Goal: Task Accomplishment & Management: Manage account settings

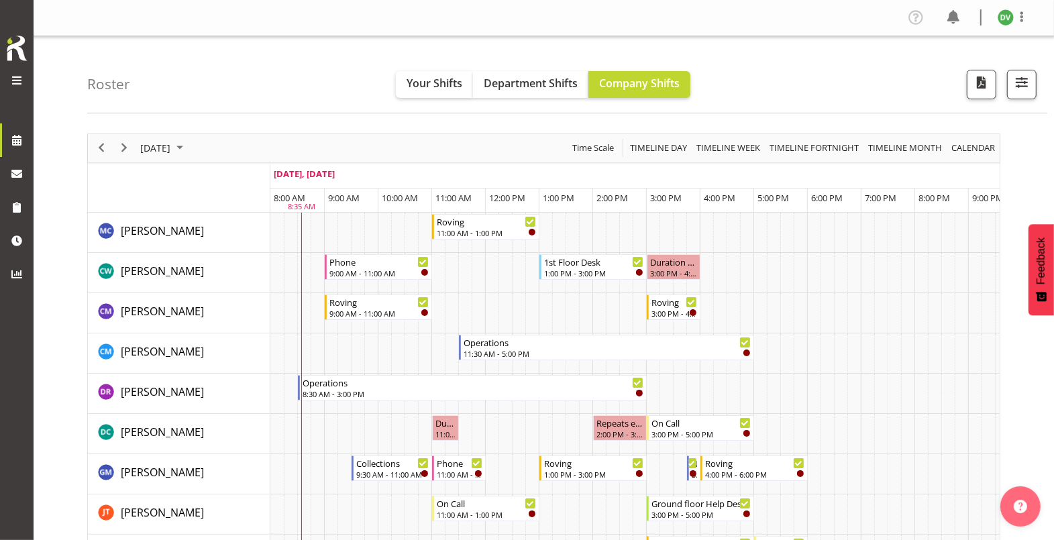
click at [17, 77] on span at bounding box center [17, 80] width 16 height 16
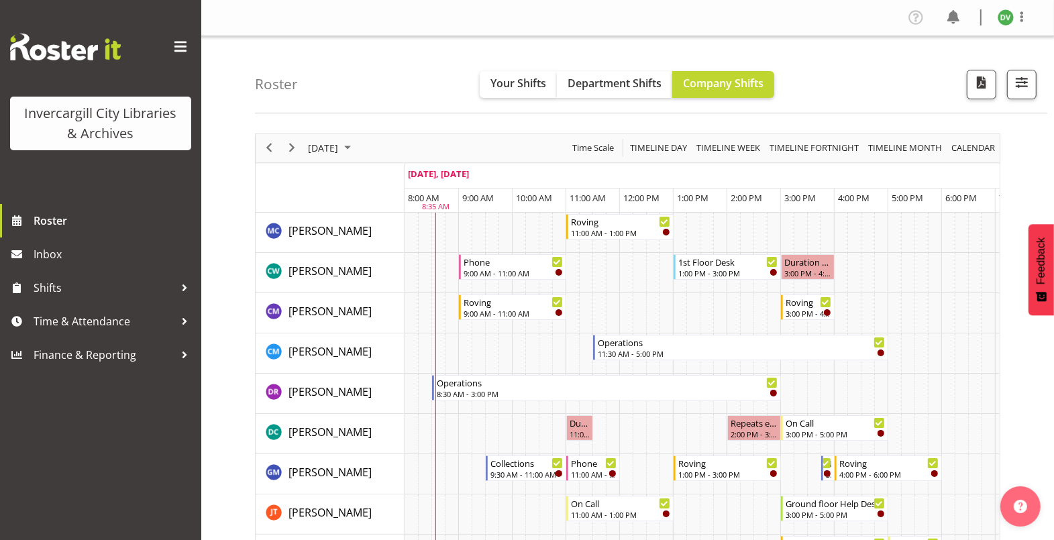
click at [182, 41] on span at bounding box center [180, 46] width 21 height 21
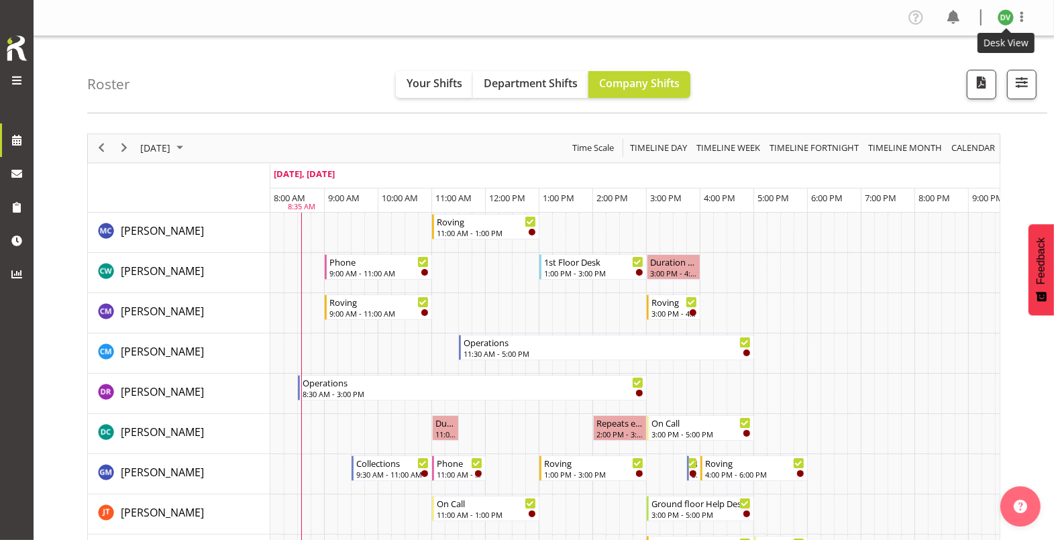
click at [1001, 17] on img at bounding box center [1005, 17] width 16 height 16
click at [952, 42] on link "Profile" at bounding box center [965, 46] width 129 height 24
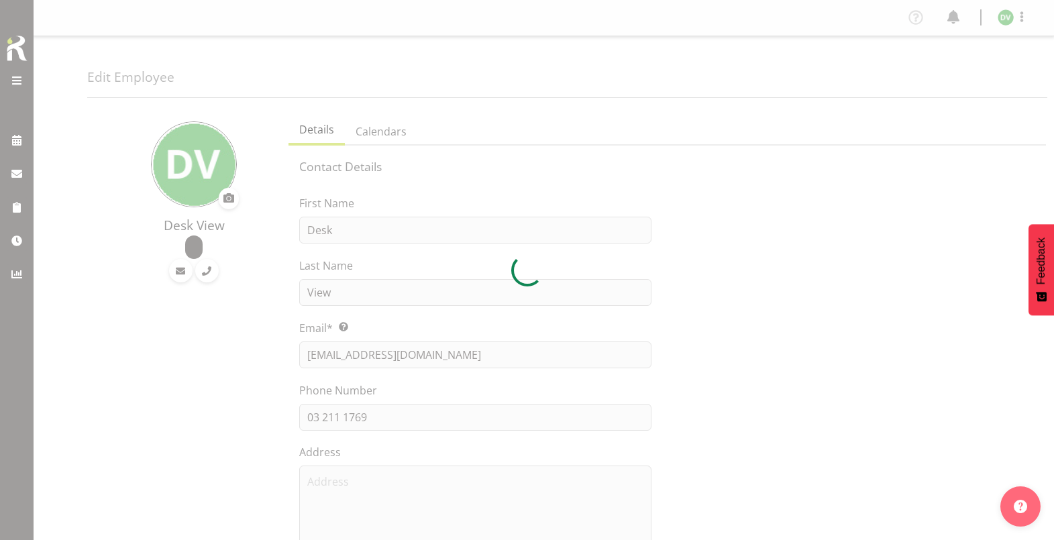
select select "TimelineDay"
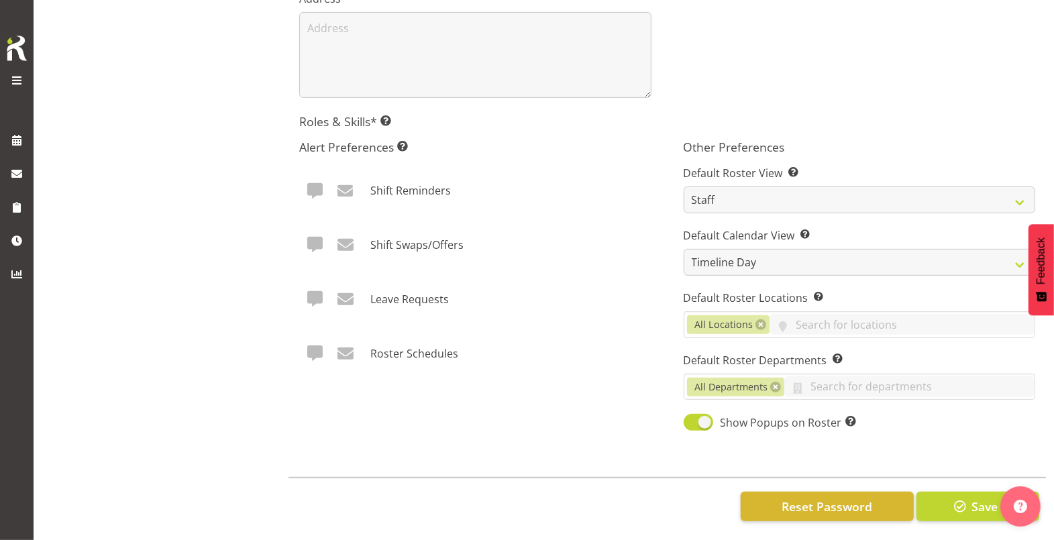
scroll to position [468, 0]
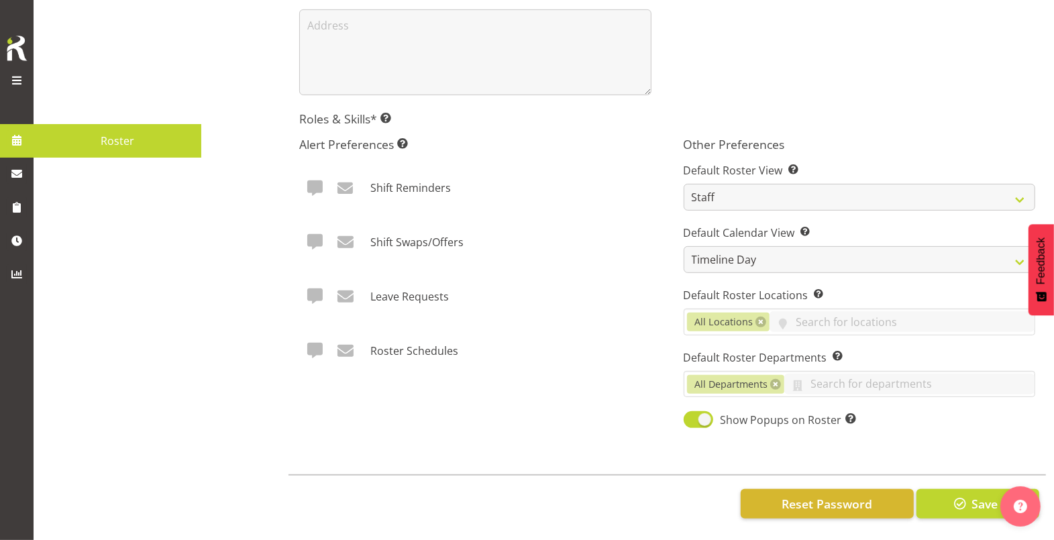
click at [17, 139] on span at bounding box center [17, 140] width 20 height 20
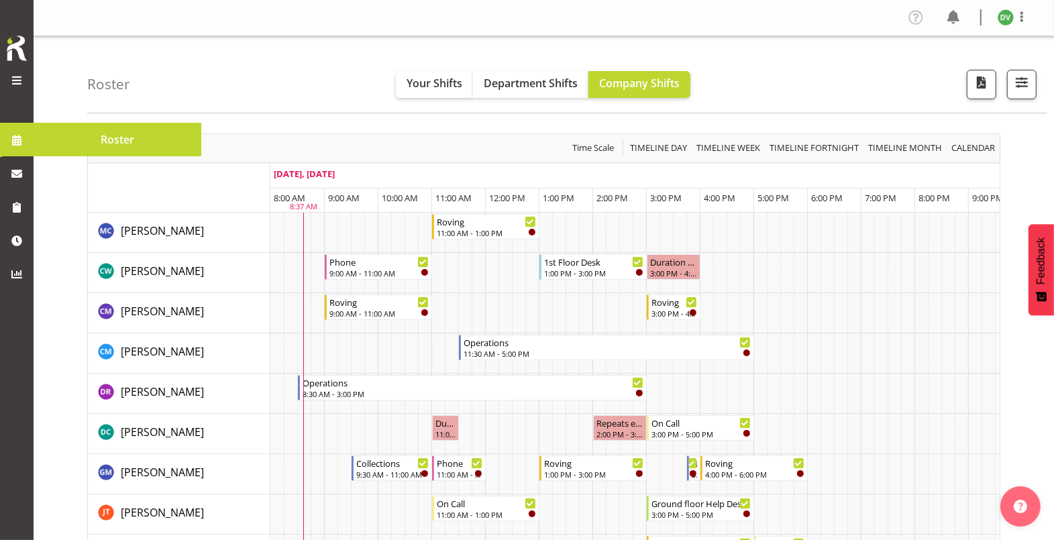
click at [285, 56] on div "Roster Your Shifts Department Shifts Company Shifts All Locations Clear Bluff L…" at bounding box center [567, 74] width 960 height 77
click at [599, 148] on span "Time Scale" at bounding box center [593, 147] width 44 height 17
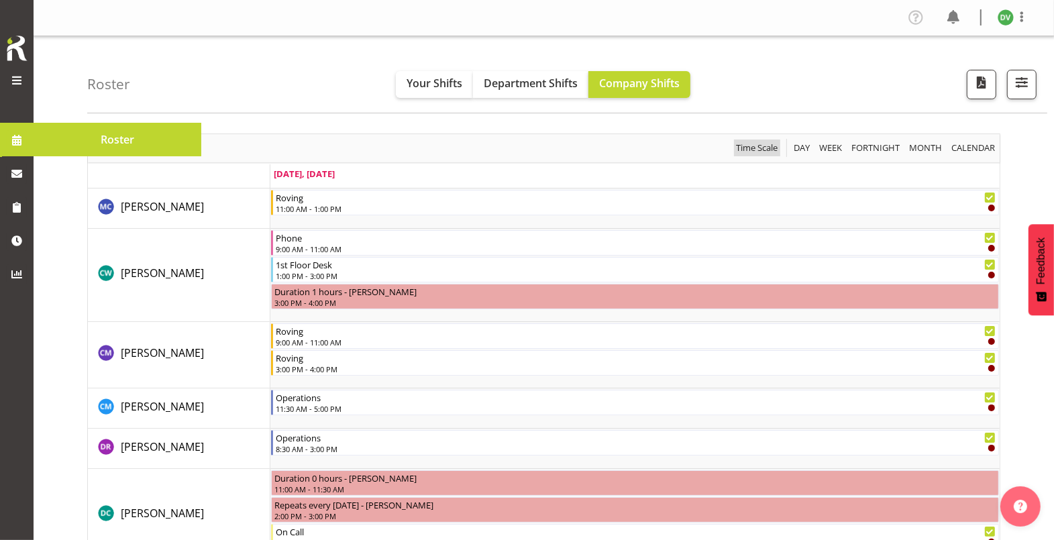
click at [762, 144] on span "Time Scale" at bounding box center [756, 147] width 44 height 17
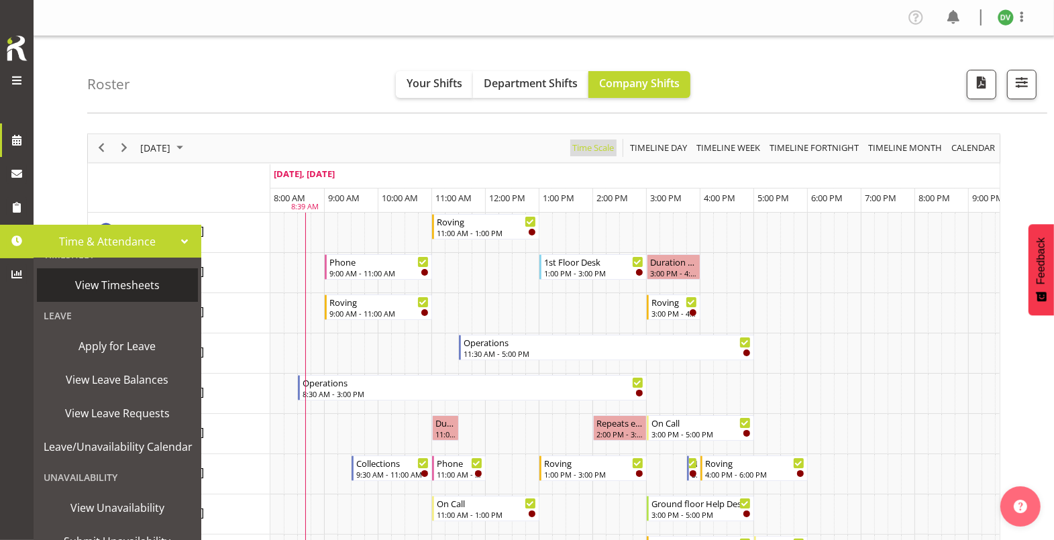
scroll to position [54, 0]
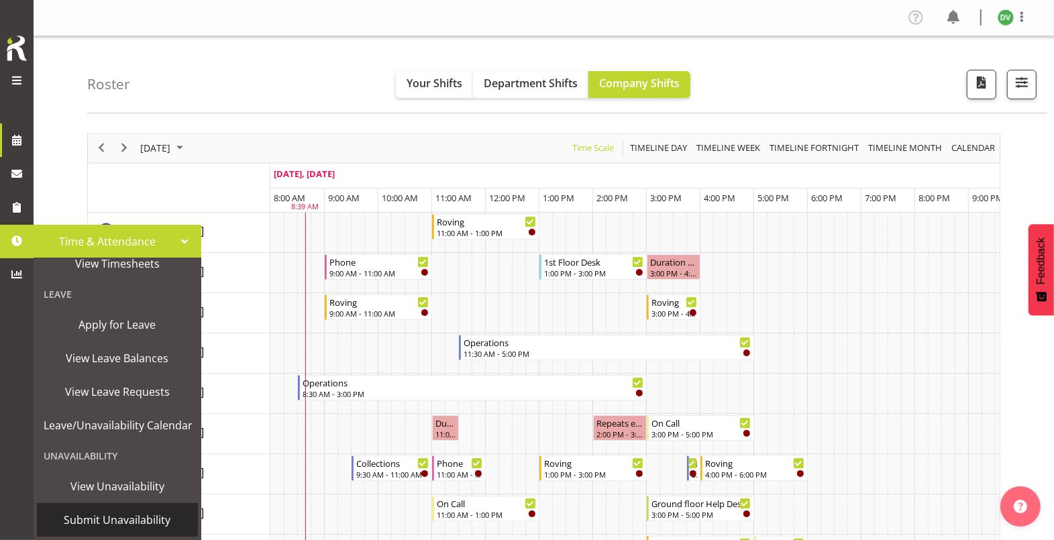
click at [119, 510] on span "Submit Unavailability" at bounding box center [118, 520] width 148 height 20
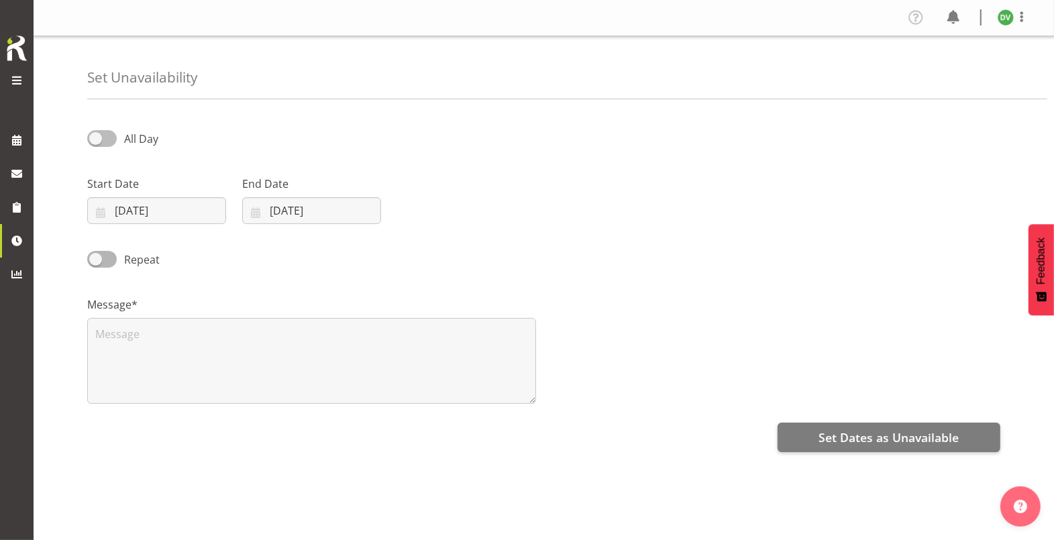
click at [96, 139] on span at bounding box center [102, 138] width 30 height 17
click at [96, 139] on input "All Day" at bounding box center [91, 138] width 9 height 9
click at [106, 139] on span at bounding box center [102, 138] width 30 height 17
click at [96, 139] on input "Part Day" at bounding box center [91, 138] width 9 height 9
click at [95, 138] on span at bounding box center [102, 138] width 30 height 17
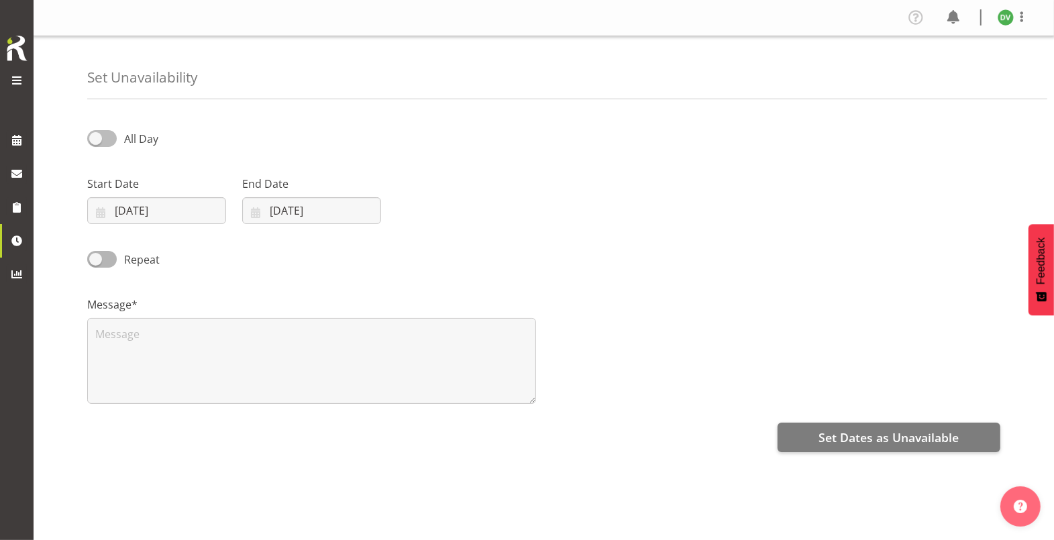
click at [95, 138] on input "All Day" at bounding box center [91, 138] width 9 height 9
click at [106, 138] on span at bounding box center [102, 138] width 30 height 17
click at [96, 138] on input "Part Day" at bounding box center [91, 138] width 9 height 9
checkbox input "false"
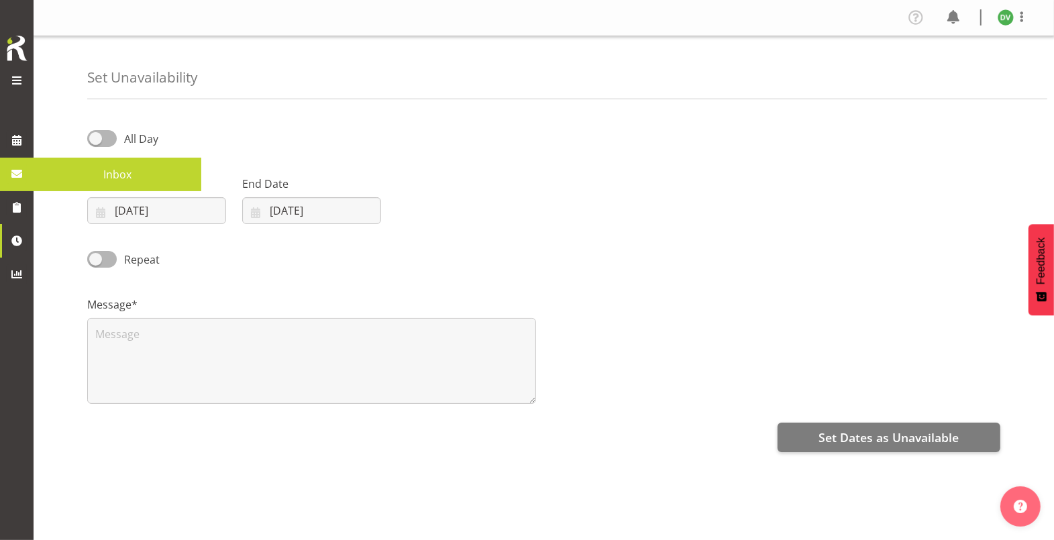
click at [31, 176] on link at bounding box center [17, 174] width 34 height 34
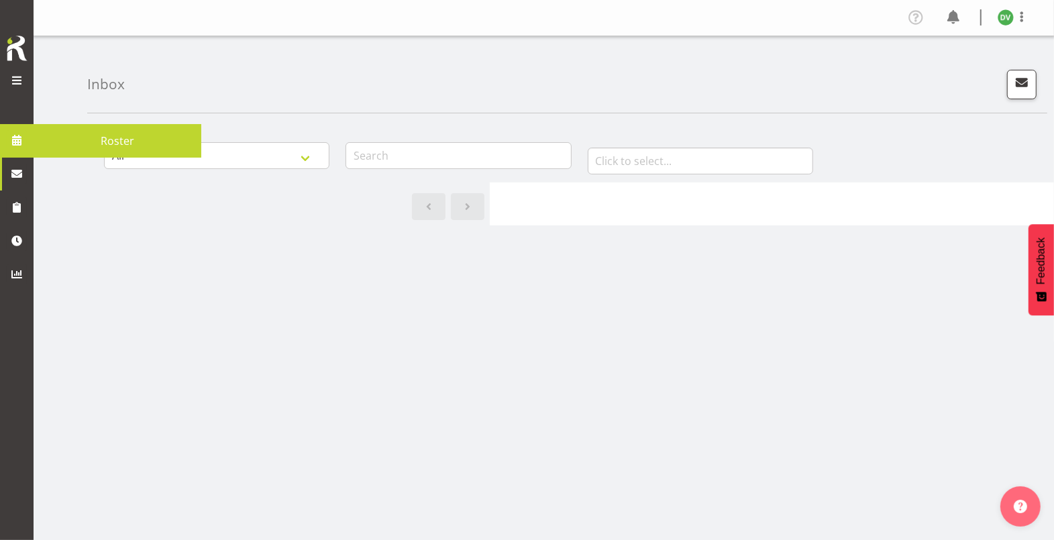
click at [11, 145] on span at bounding box center [17, 140] width 20 height 20
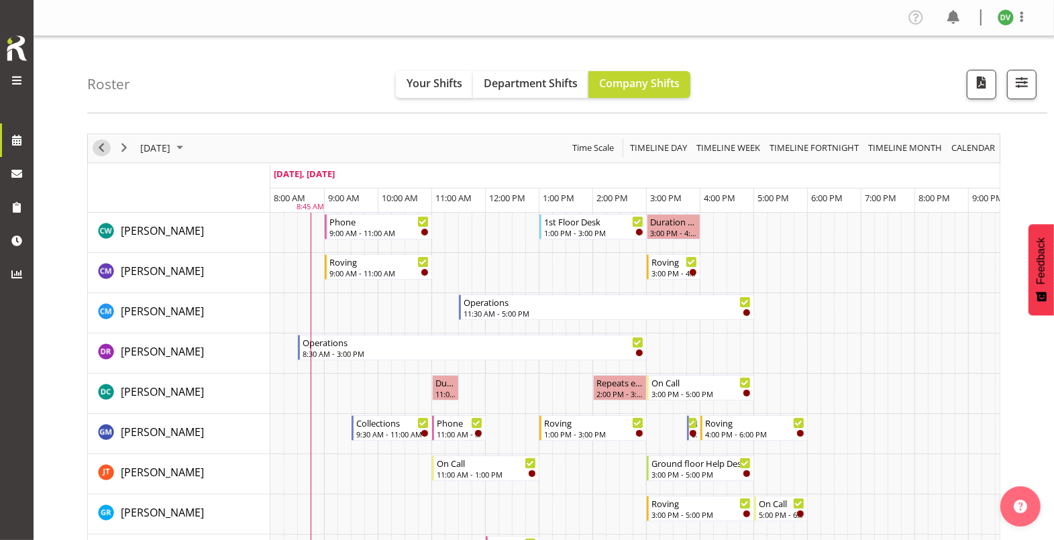
click at [104, 148] on span "Previous" at bounding box center [101, 147] width 16 height 17
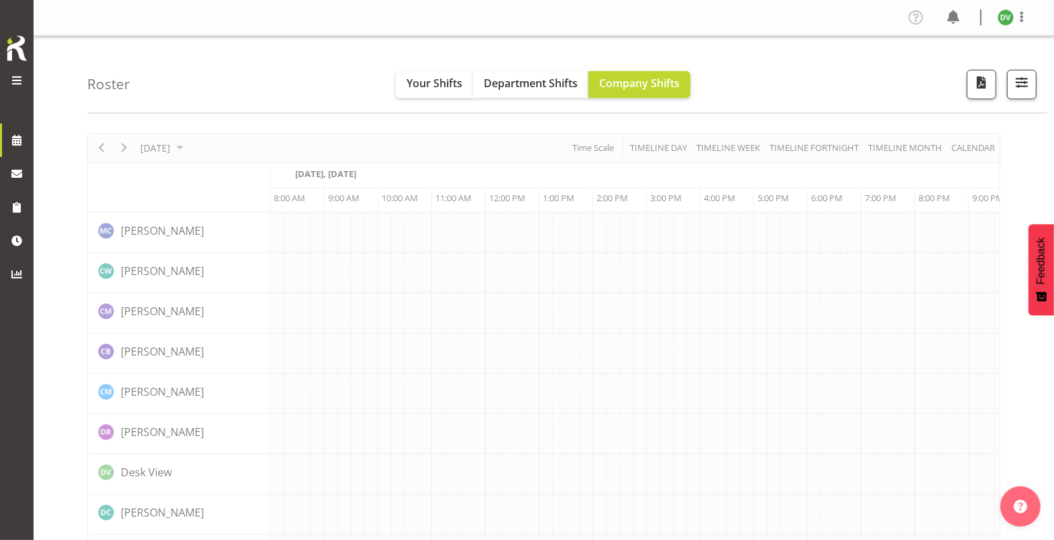
scroll to position [0, 21]
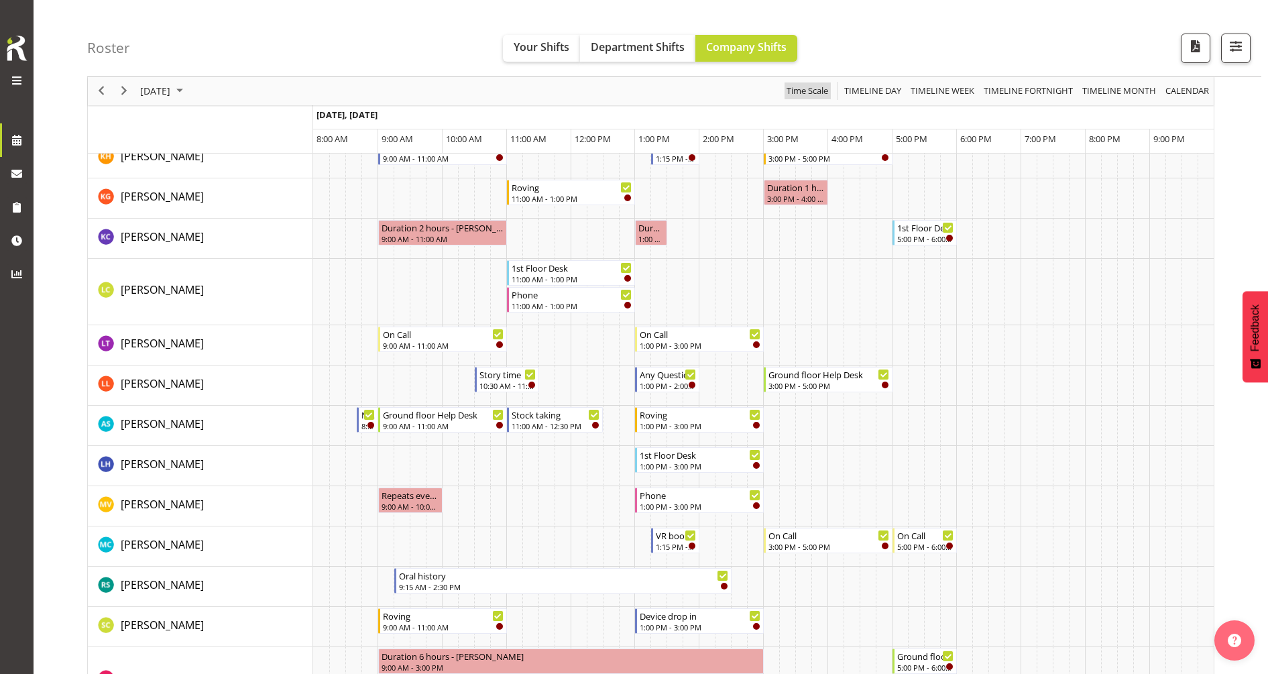
click at [831, 85] on button "Time Scale" at bounding box center [808, 91] width 46 height 17
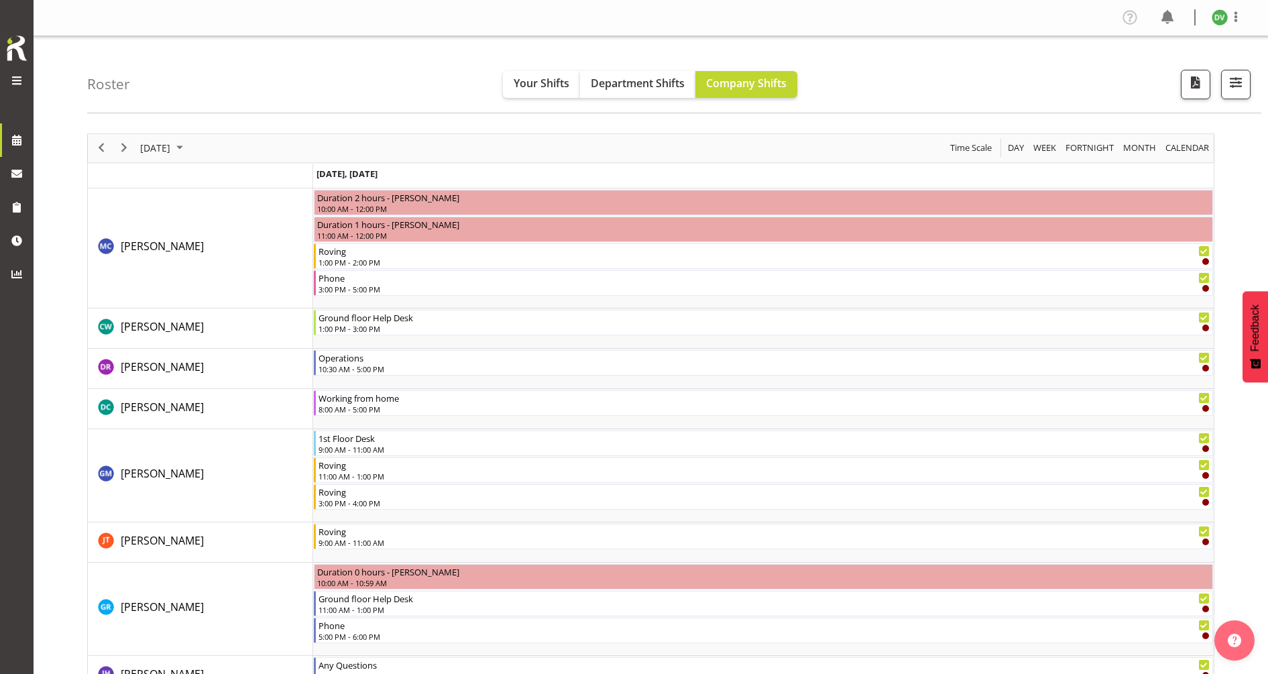
drag, startPoint x: 831, startPoint y: 85, endPoint x: 223, endPoint y: 49, distance: 609.4
click at [225, 44] on div "Roster Your Shifts Department Shifts Company Shifts All Locations Clear Bluff L…" at bounding box center [674, 74] width 1174 height 77
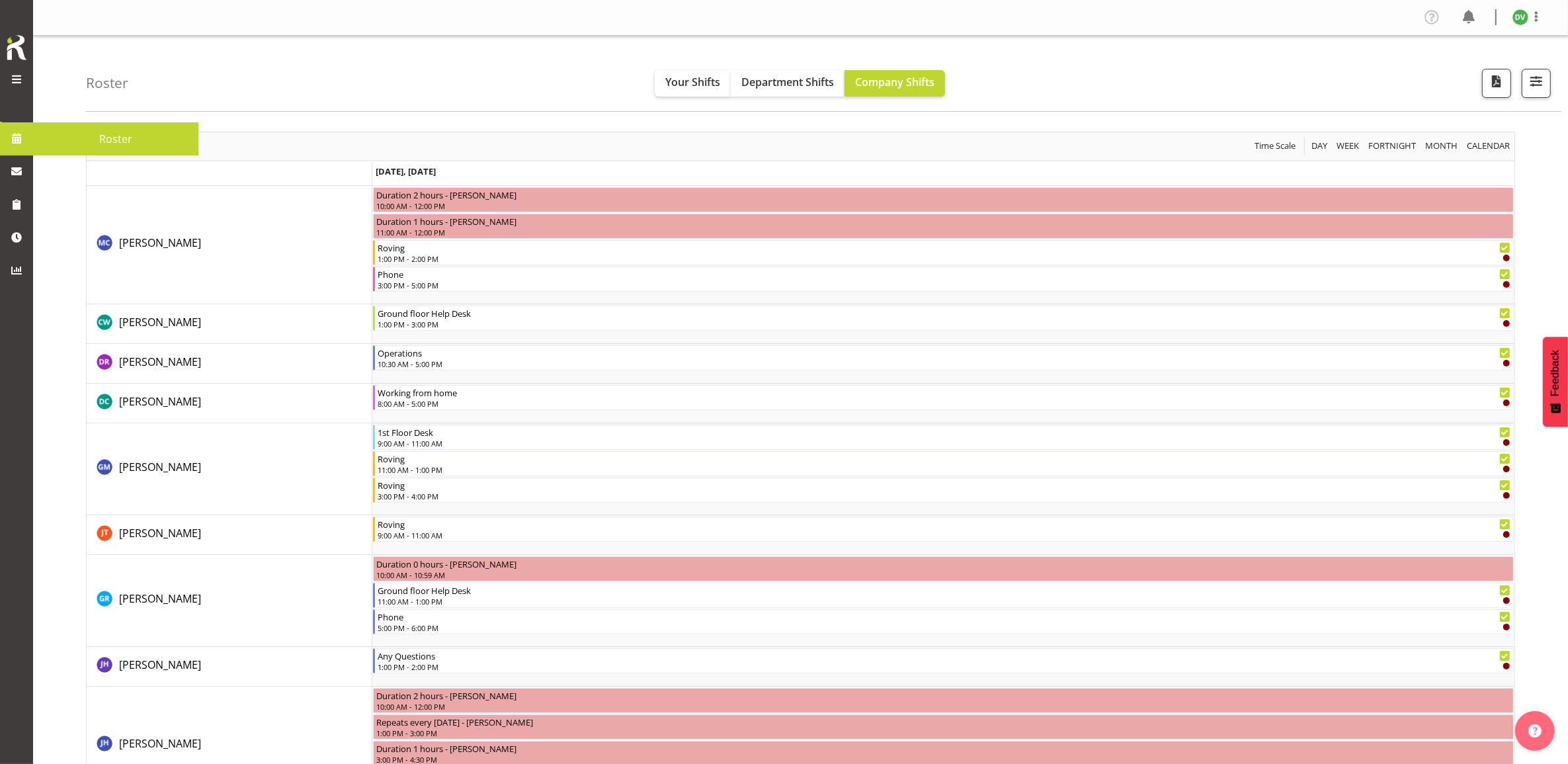
click at [17, 139] on span at bounding box center [17, 138] width 20 height 20
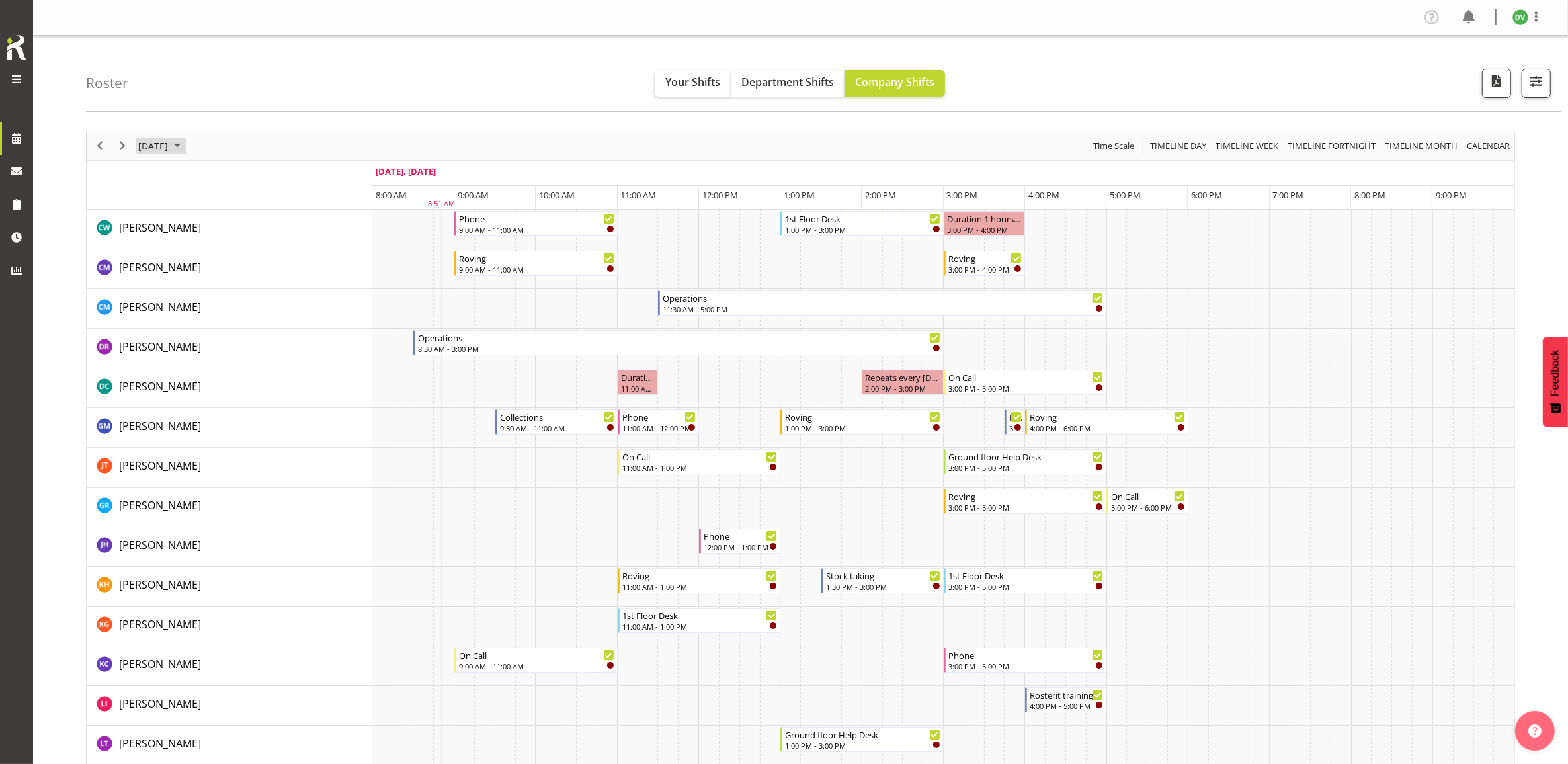
click at [170, 151] on span "September 18, 2025" at bounding box center [153, 145] width 33 height 17
click at [171, 293] on span "22" at bounding box center [174, 292] width 20 height 20
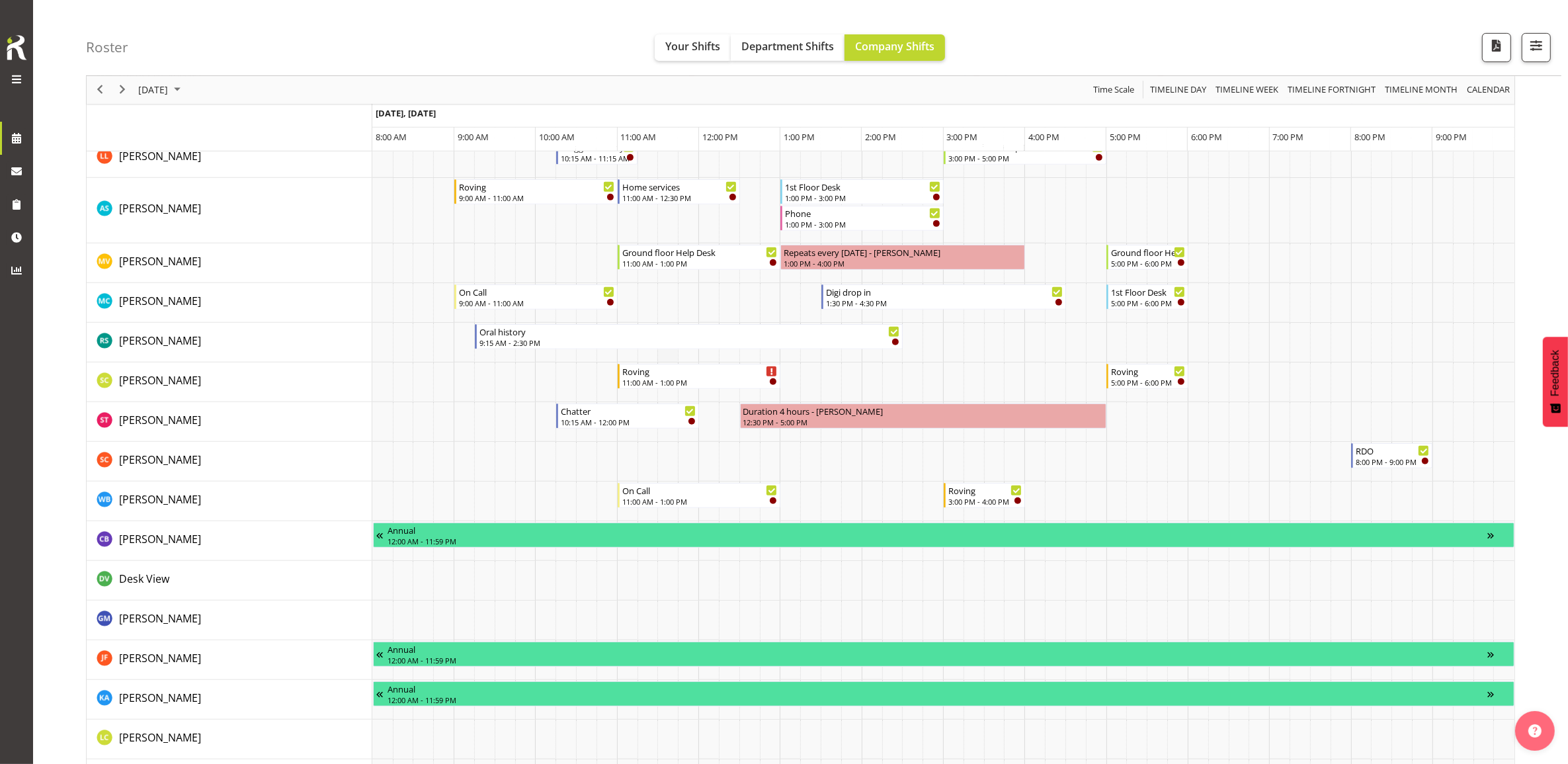
scroll to position [744, 0]
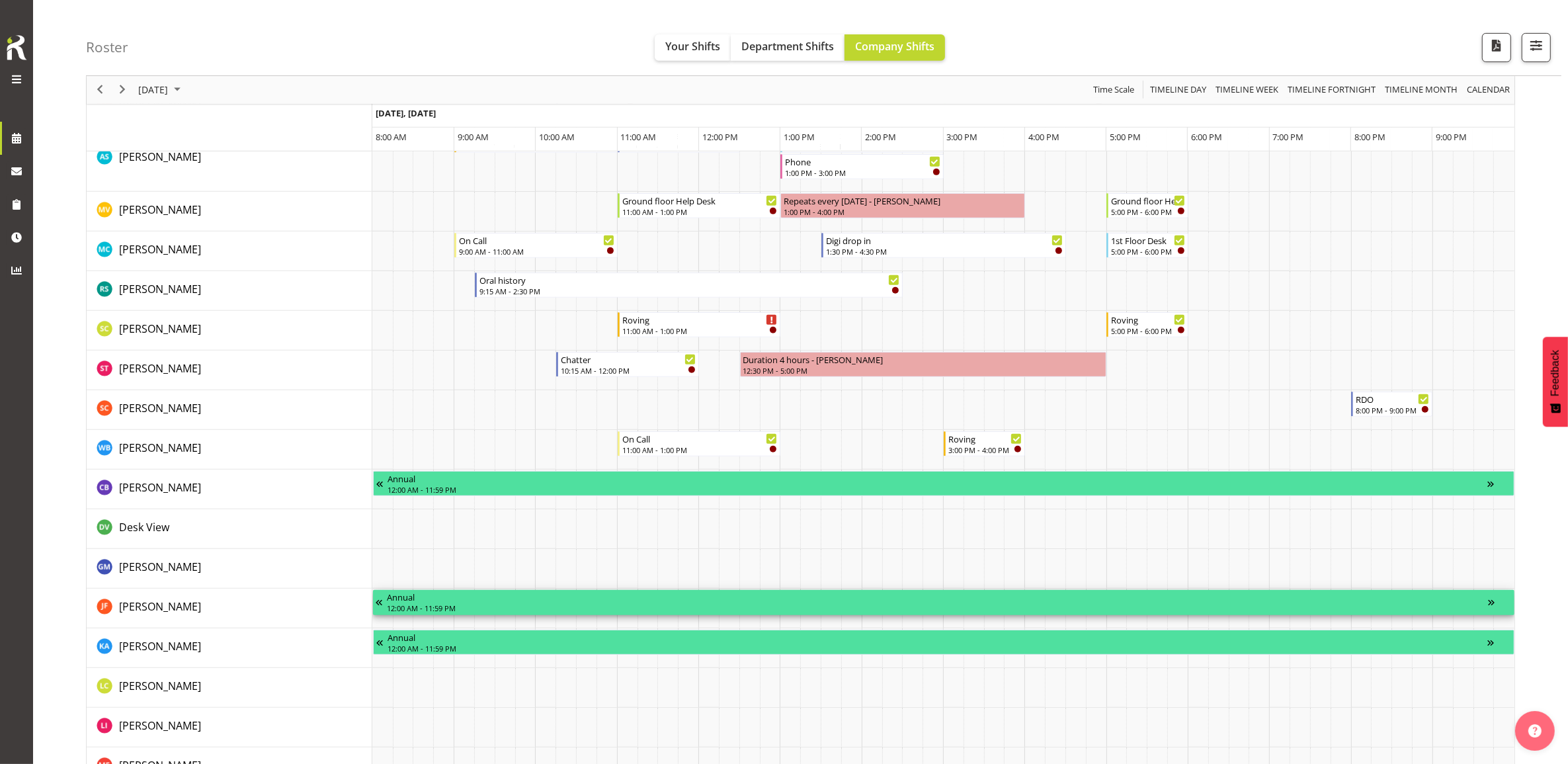
click at [787, 605] on div "12:00 AM - 11:59 PM" at bounding box center [937, 607] width 1102 height 11
click at [1491, 603] on div "Timeline Day of September 22, 2025" at bounding box center [1500, 601] width 23 height 25
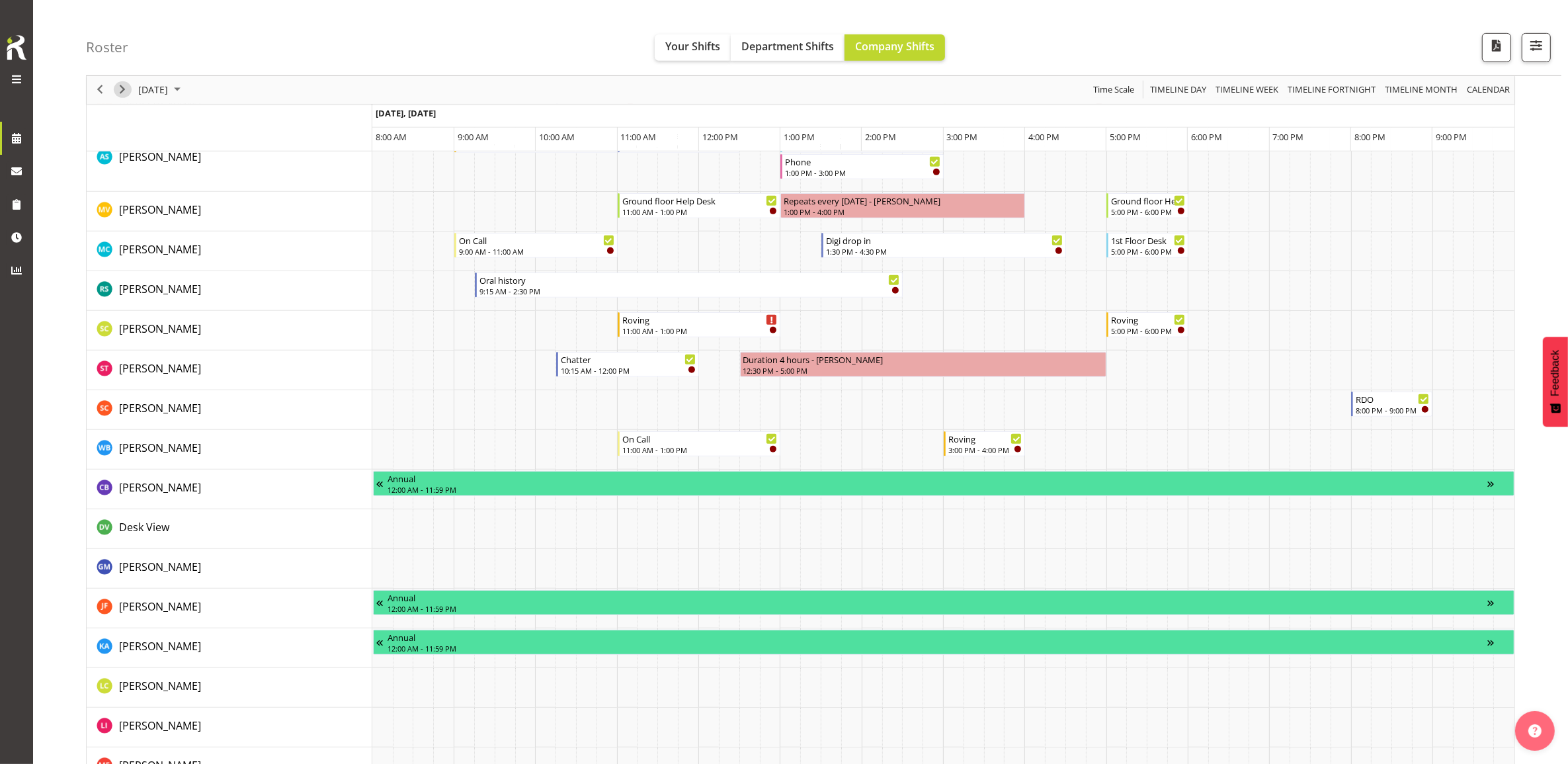
click at [119, 87] on span "Next" at bounding box center [122, 90] width 16 height 17
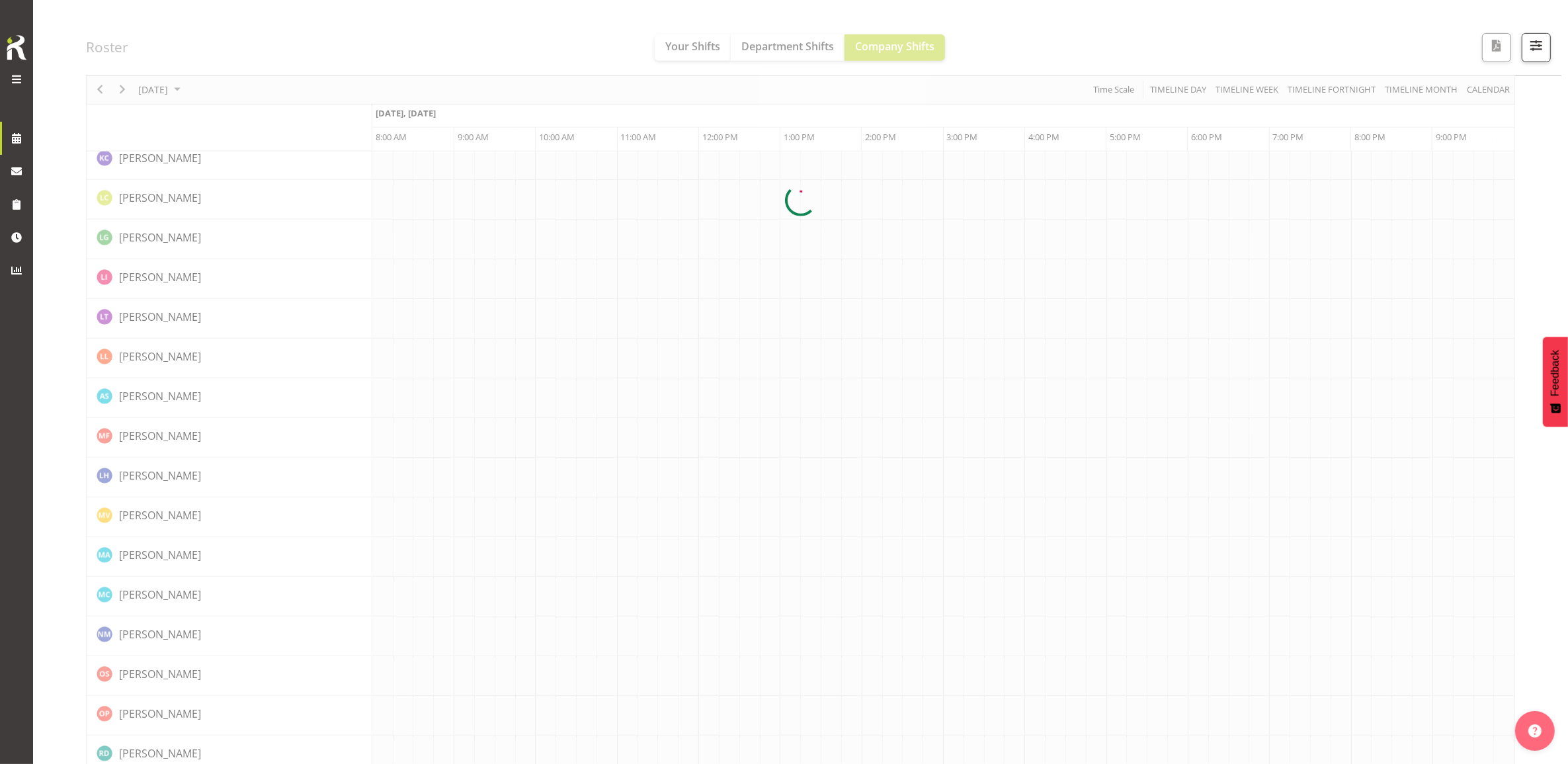
scroll to position [0, 0]
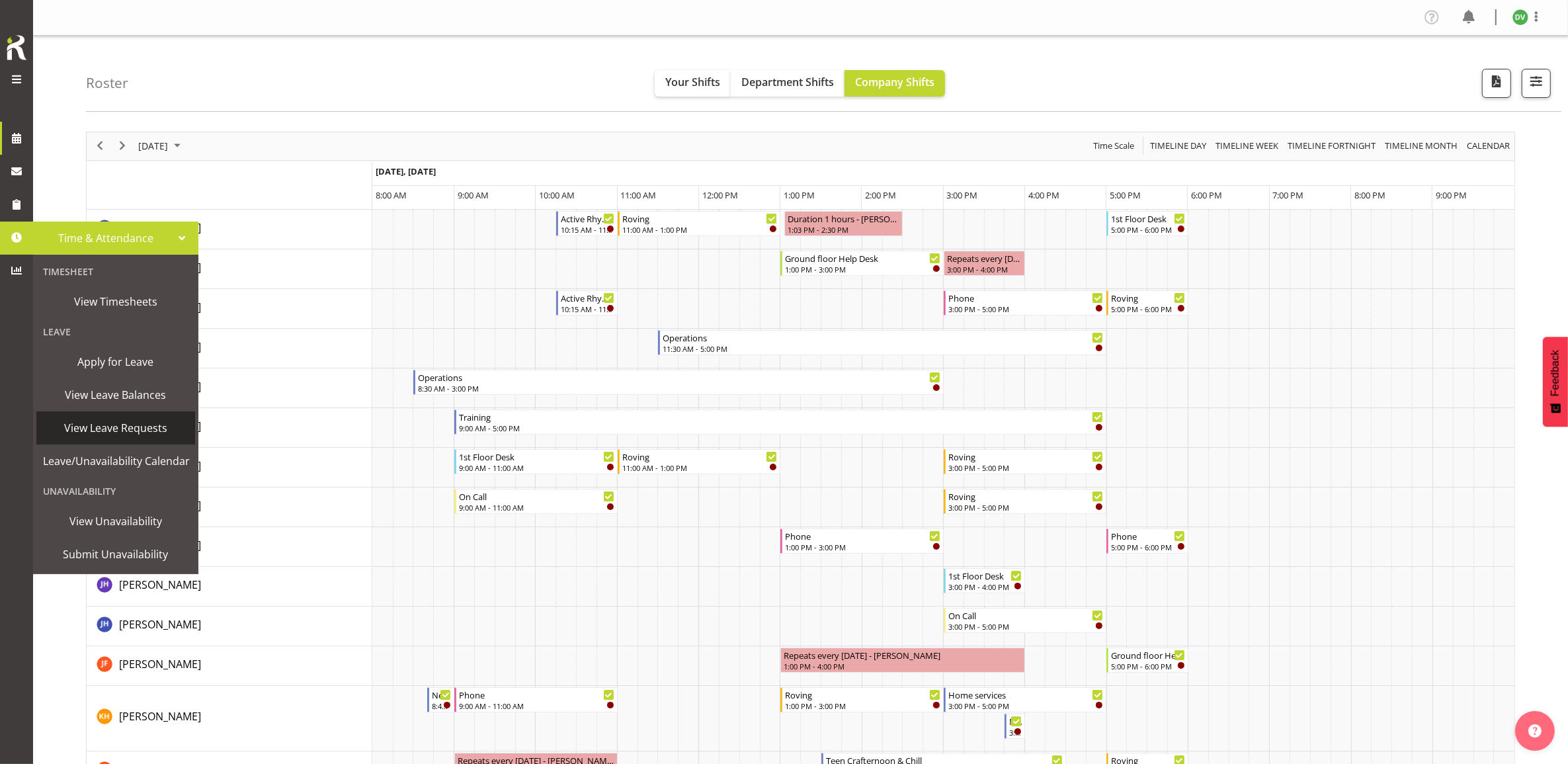
click at [127, 433] on span "View Leave Requests" at bounding box center [116, 428] width 146 height 20
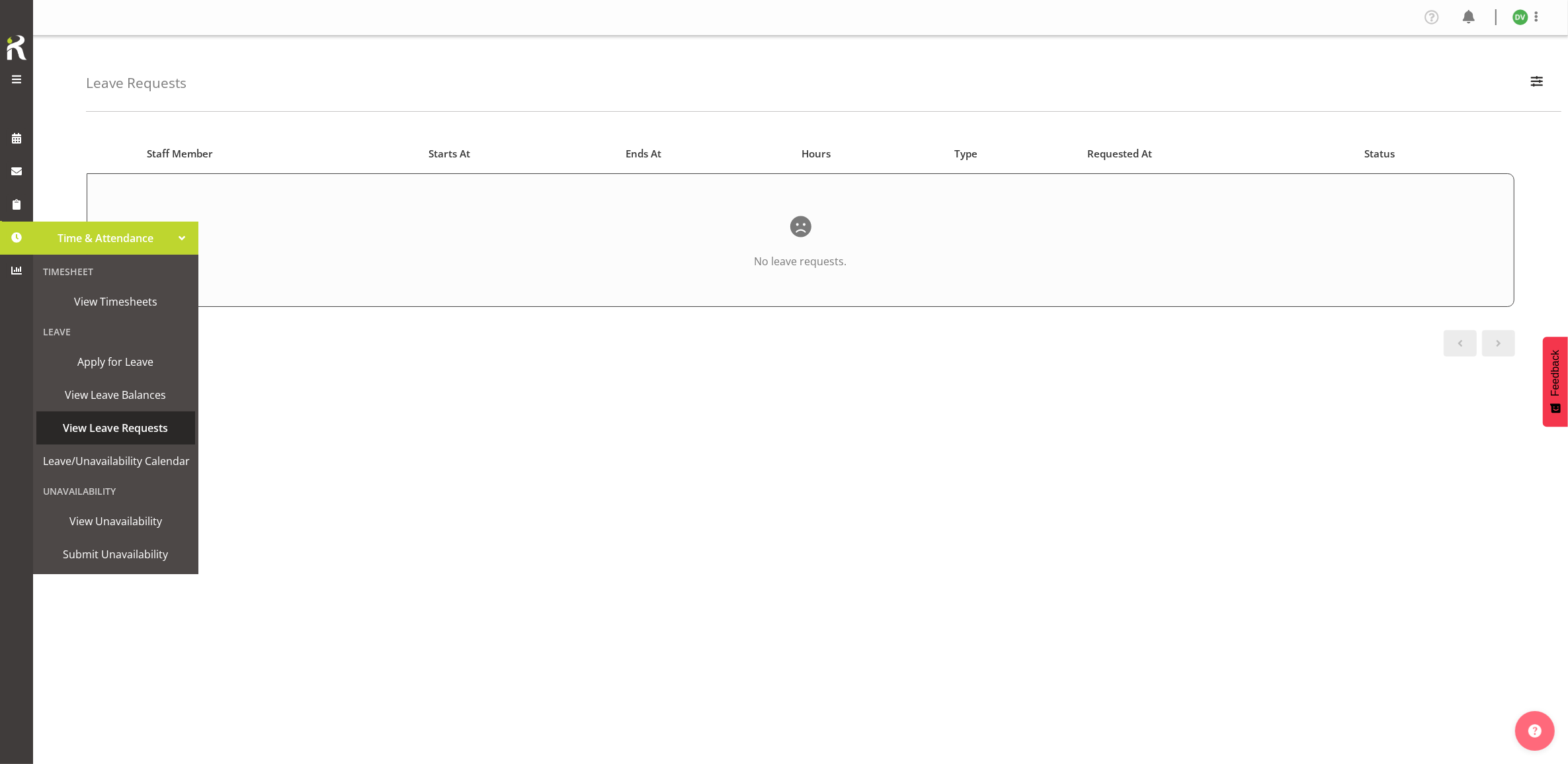
click at [133, 425] on span "View Leave Requests" at bounding box center [116, 428] width 146 height 20
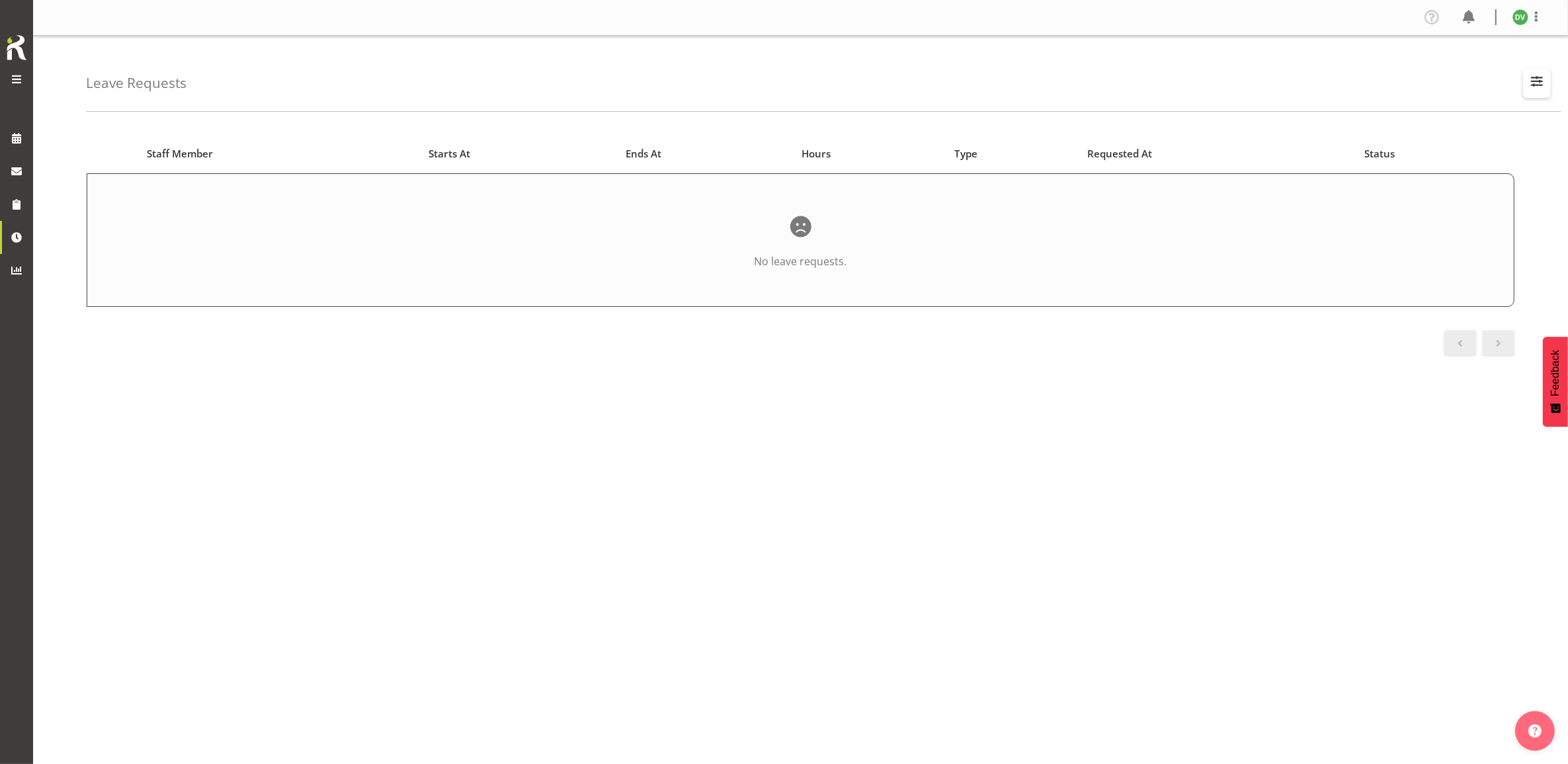
click at [1532, 76] on span "button" at bounding box center [1536, 81] width 17 height 17
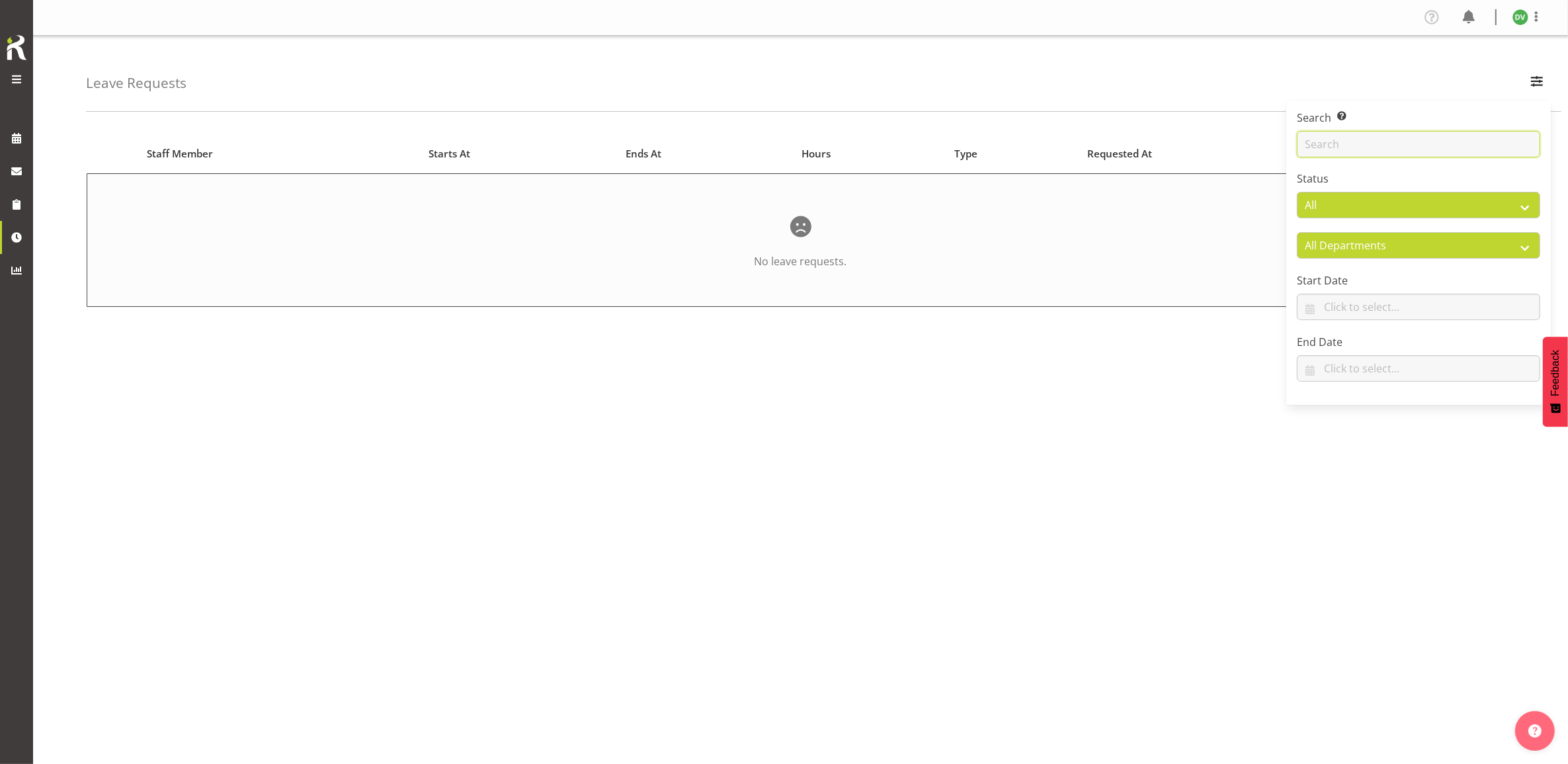
click at [1406, 150] on input "text" at bounding box center [1418, 144] width 244 height 27
click at [1063, 417] on div "Starts At Type Requested At Status Staff Member Starts At Ends At Hours Type Re…" at bounding box center [826, 385] width 1482 height 529
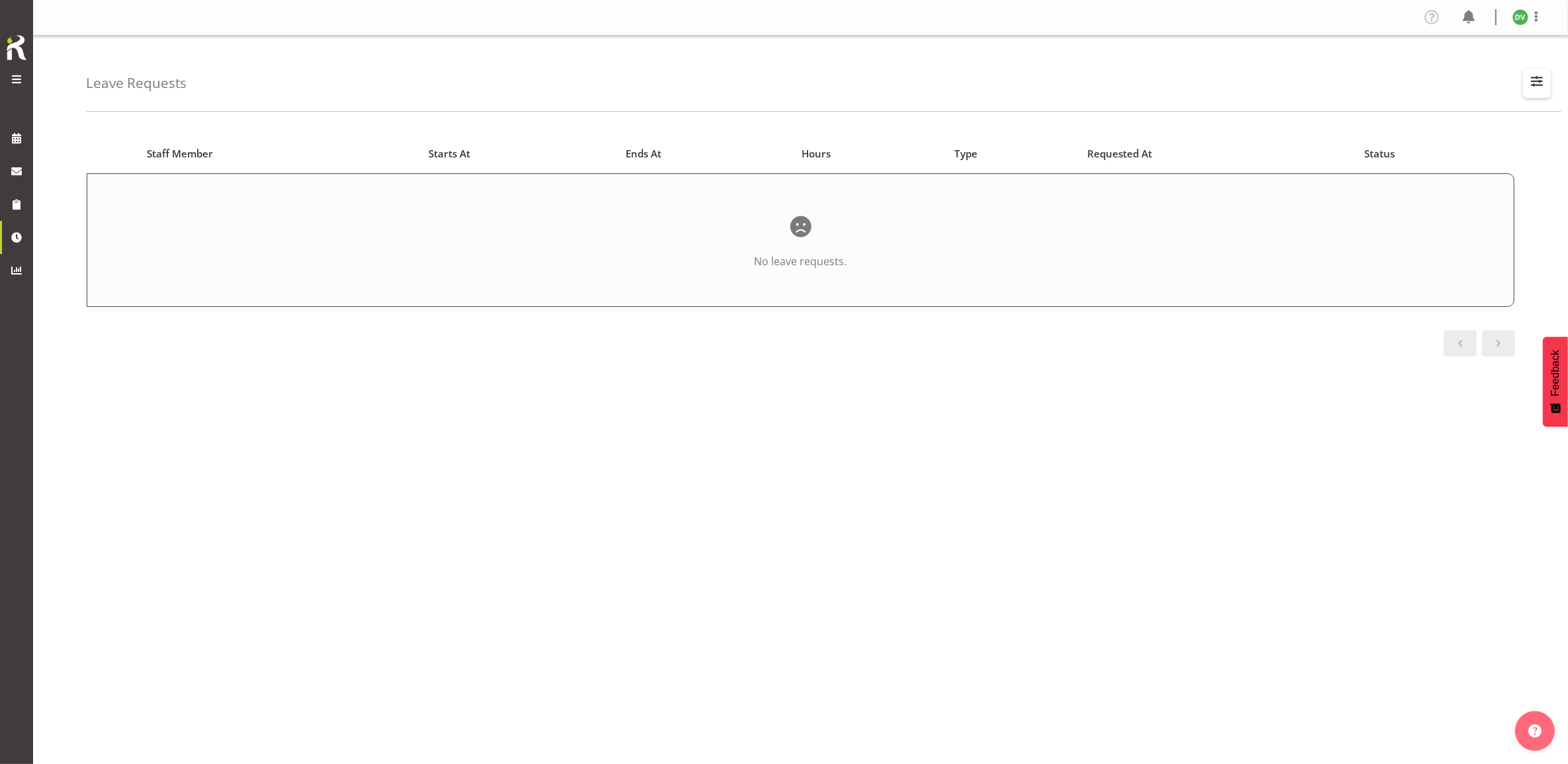
click at [1541, 80] on span "button" at bounding box center [1536, 81] width 17 height 17
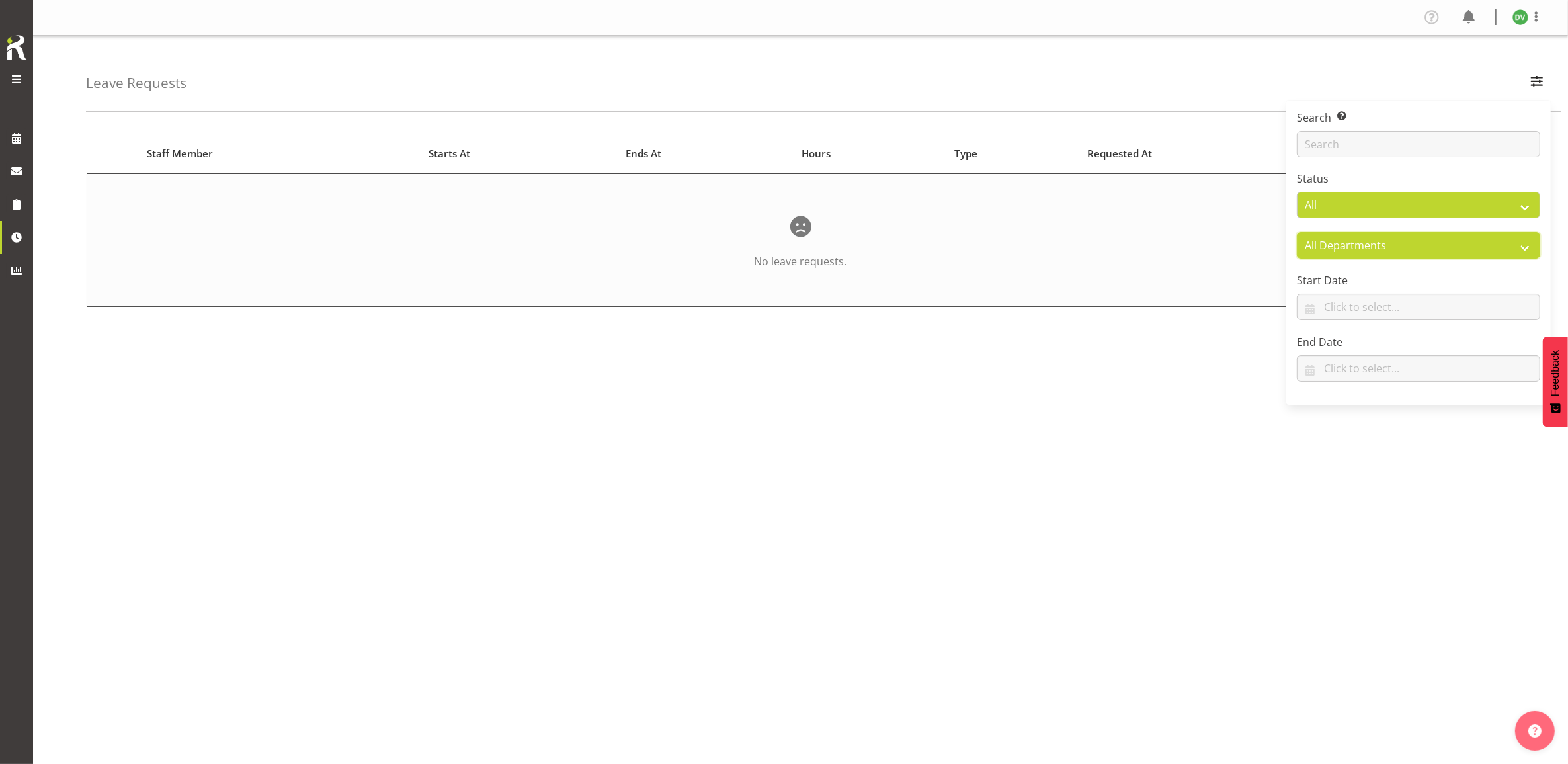
click at [1419, 246] on select "All Departments All Departments Public shifts Off Desk" at bounding box center [1418, 244] width 244 height 27
select select "all"
click at [1297, 232] on select "All Departments All Departments Public shifts Off Desk" at bounding box center [1418, 244] width 244 height 27
click at [1393, 203] on select "All Approved Requested Unapproved" at bounding box center [1418, 204] width 244 height 27
click at [1297, 192] on select "All Approved Requested Unapproved" at bounding box center [1418, 204] width 244 height 27
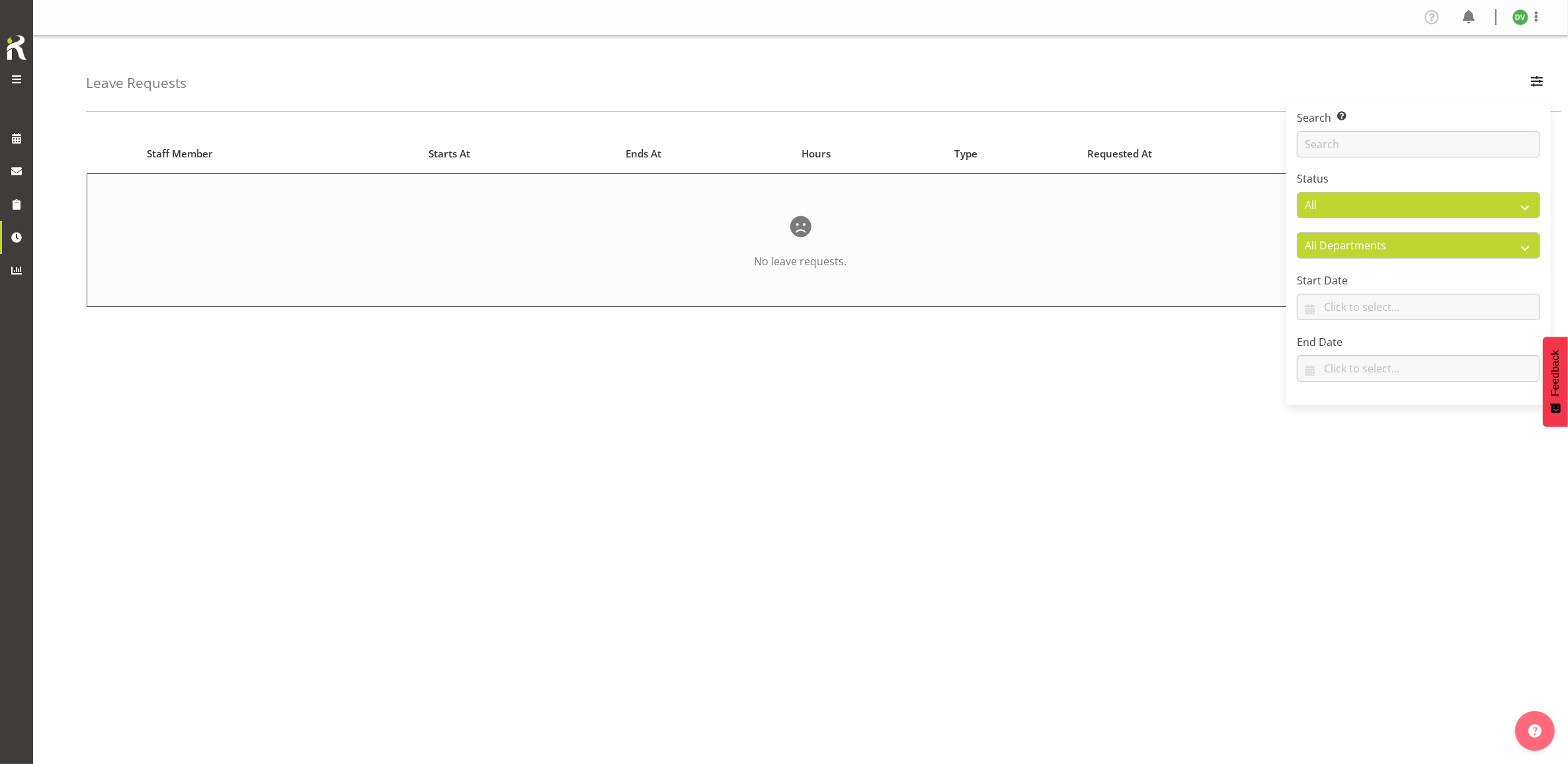
click at [1172, 451] on div "Starts At Type Requested At Status Staff Member Starts At Ends At Hours Type Re…" at bounding box center [826, 385] width 1482 height 529
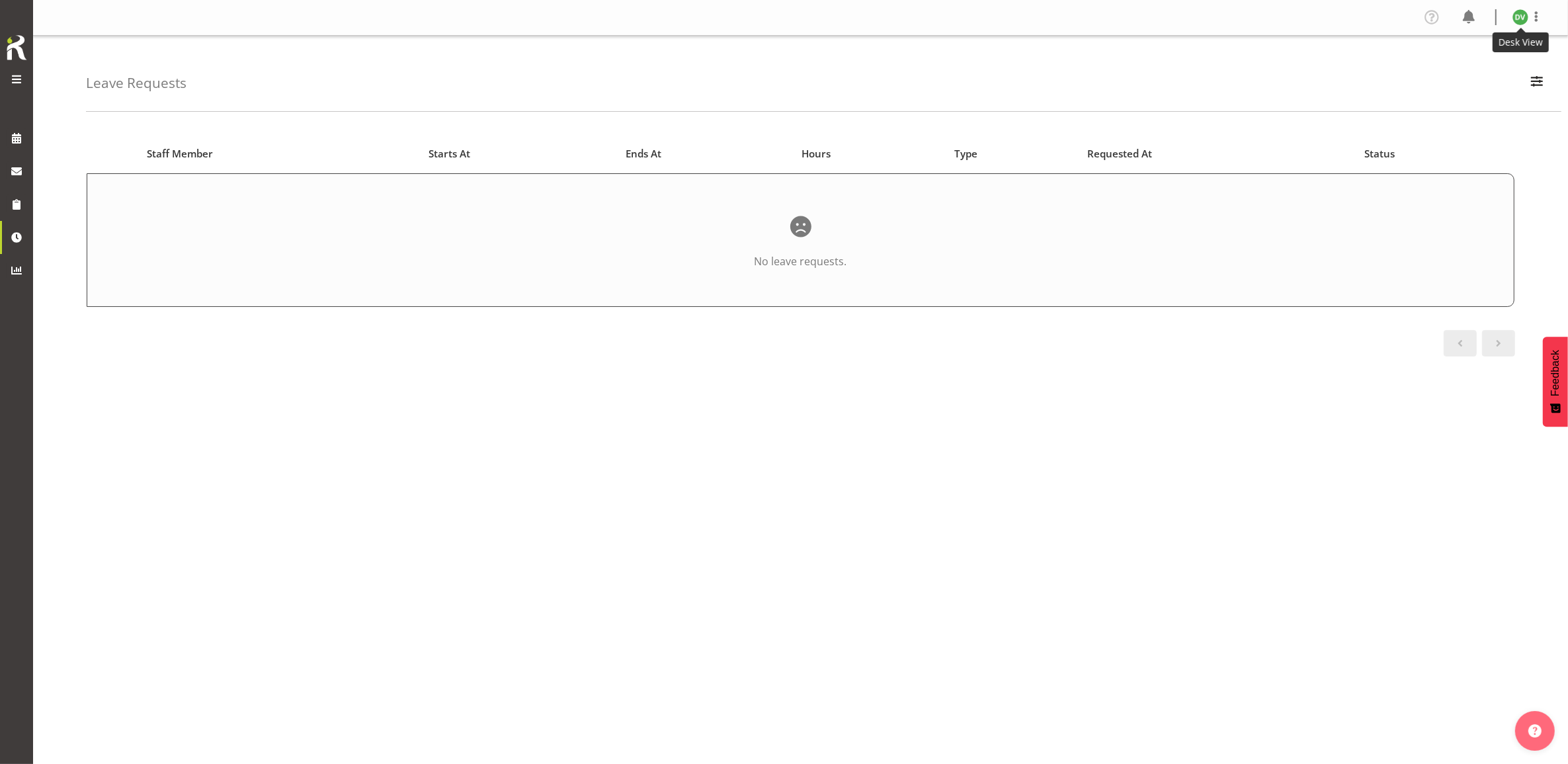
click at [1524, 18] on img at bounding box center [1521, 17] width 16 height 16
click at [1465, 68] on link "Log Out" at bounding box center [1480, 69] width 127 height 24
